Goal: Task Accomplishment & Management: Manage account settings

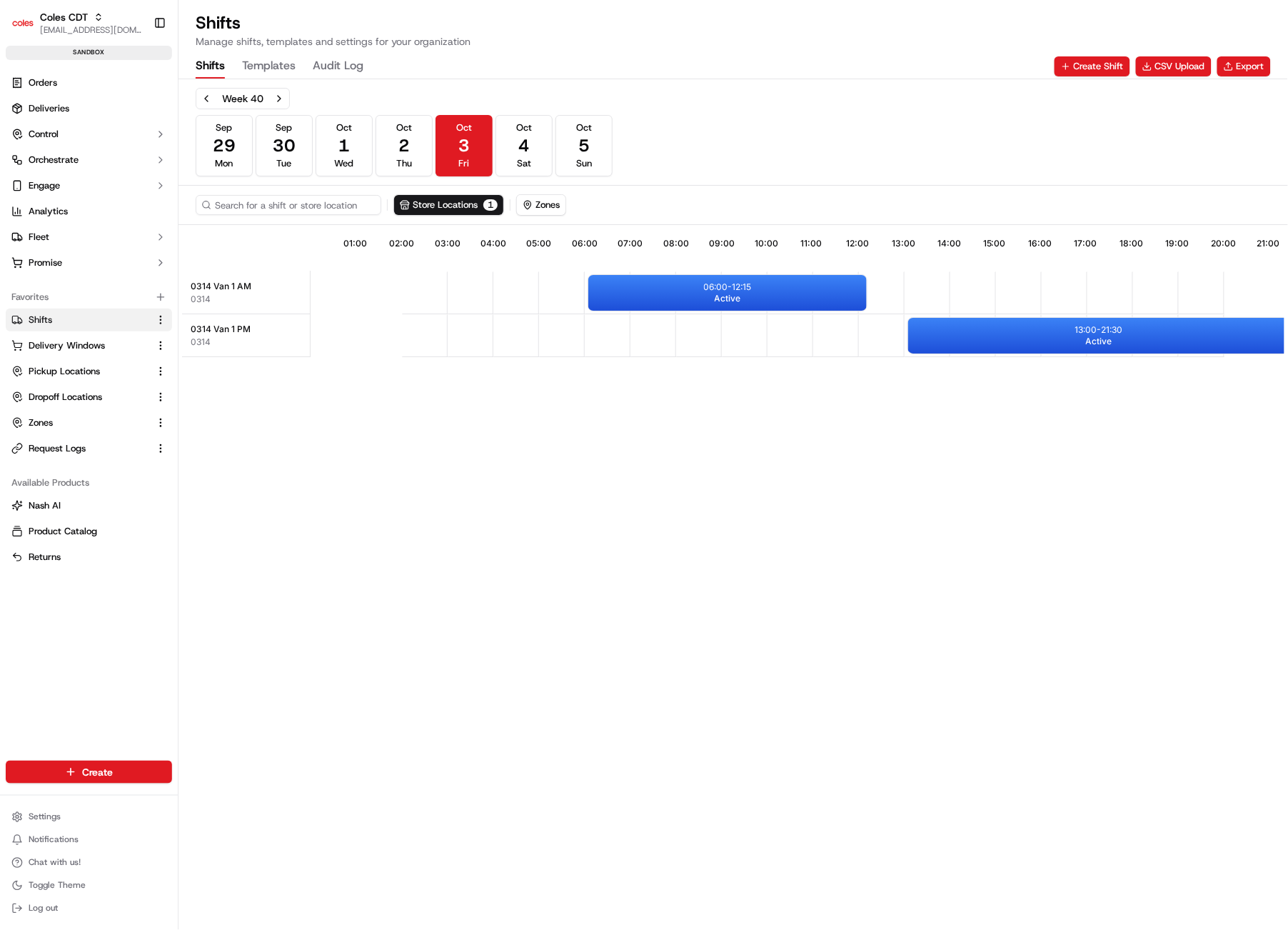
scroll to position [0, 123]
click at [442, 202] on button "Store Locations 1" at bounding box center [449, 205] width 109 height 20
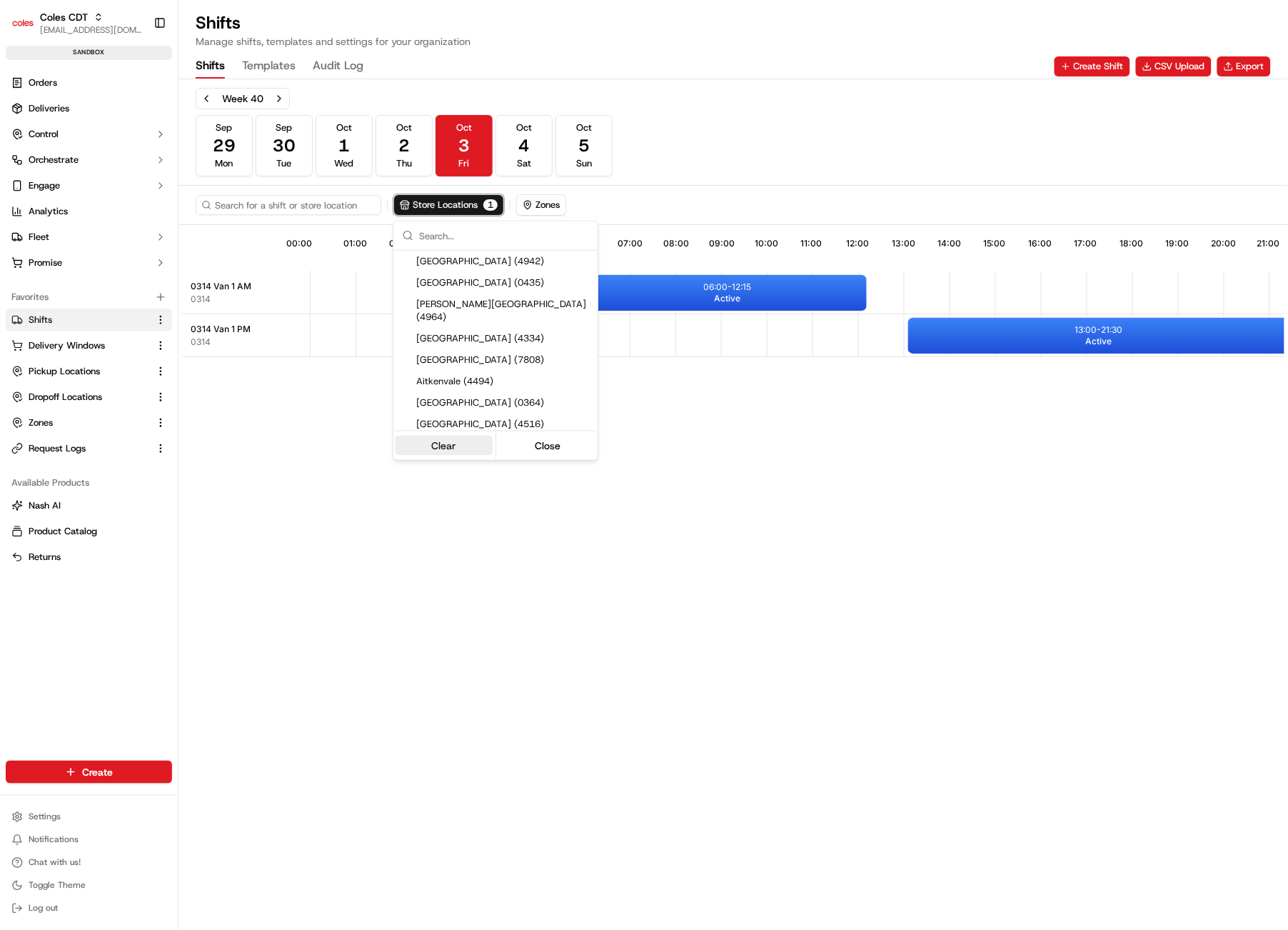
click at [457, 447] on button "Clear" at bounding box center [444, 445] width 98 height 20
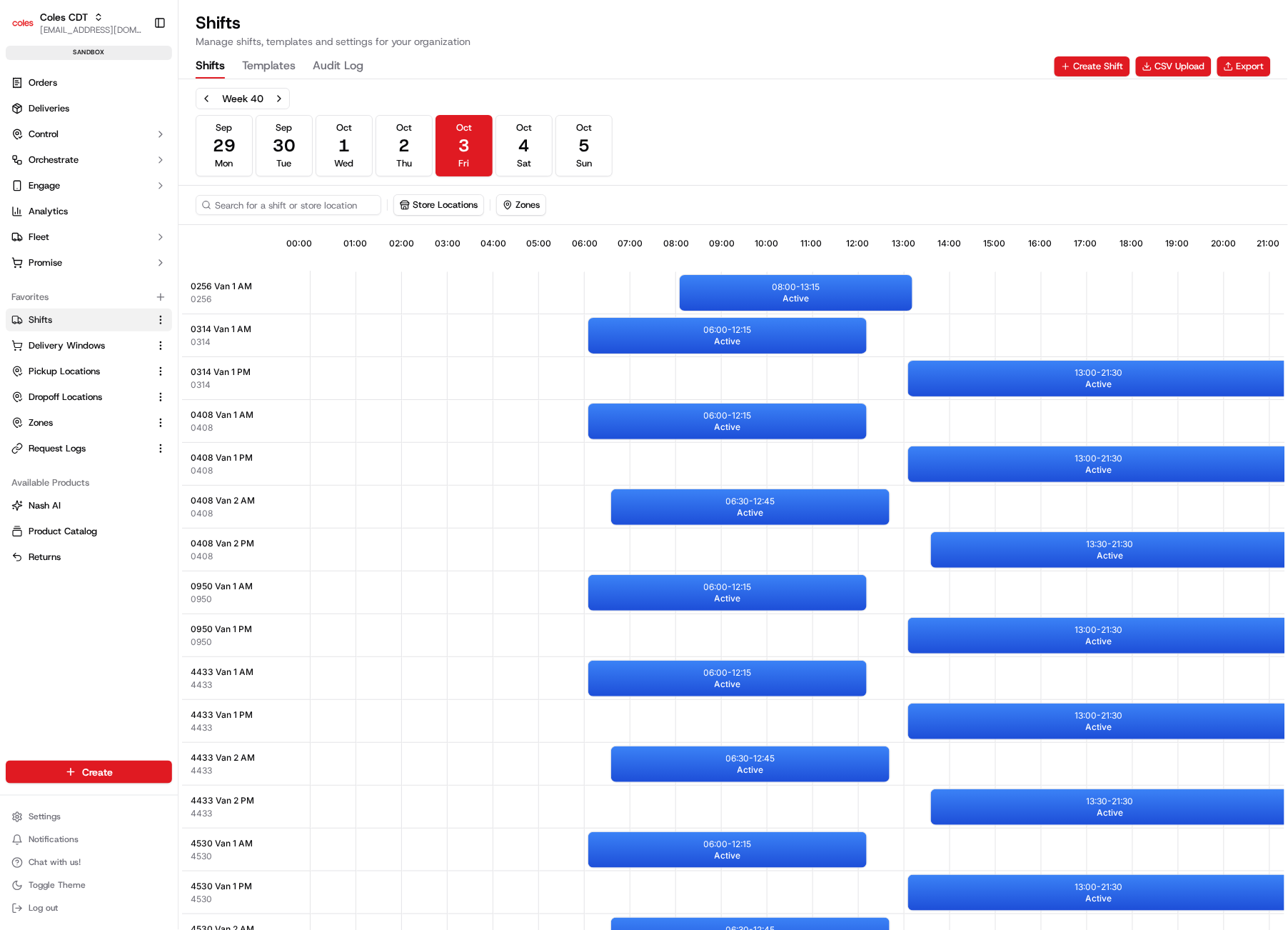
click at [815, 135] on html "Coles CDT harsh.seth@coles.com.au Toggle Sidebar sandbox Orders Deliveries Cont…" at bounding box center [644, 465] width 1288 height 930
click at [1165, 63] on button "CSV Upload" at bounding box center [1174, 66] width 76 height 20
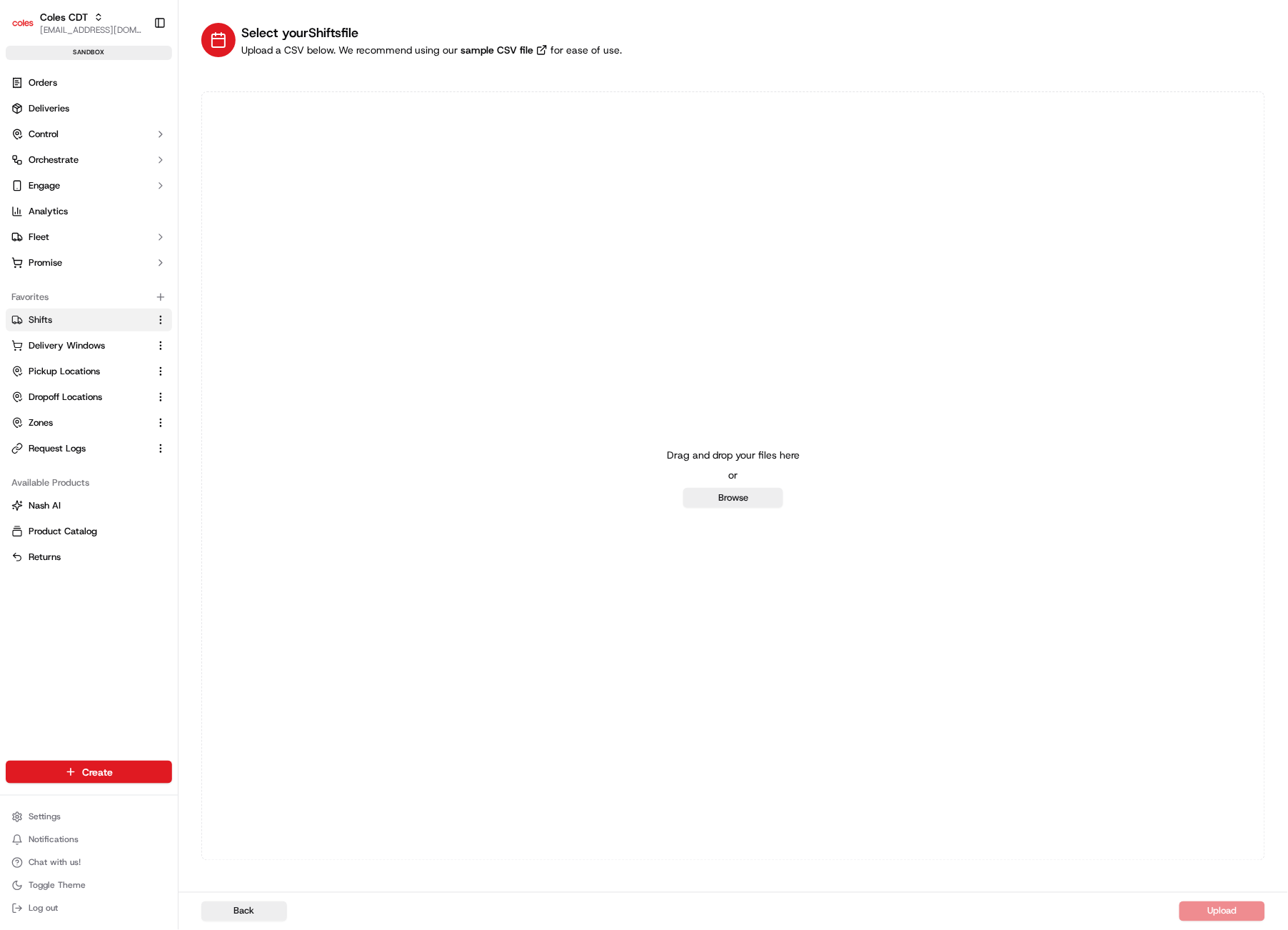
click at [35, 320] on span "Shifts" at bounding box center [40, 320] width 24 height 13
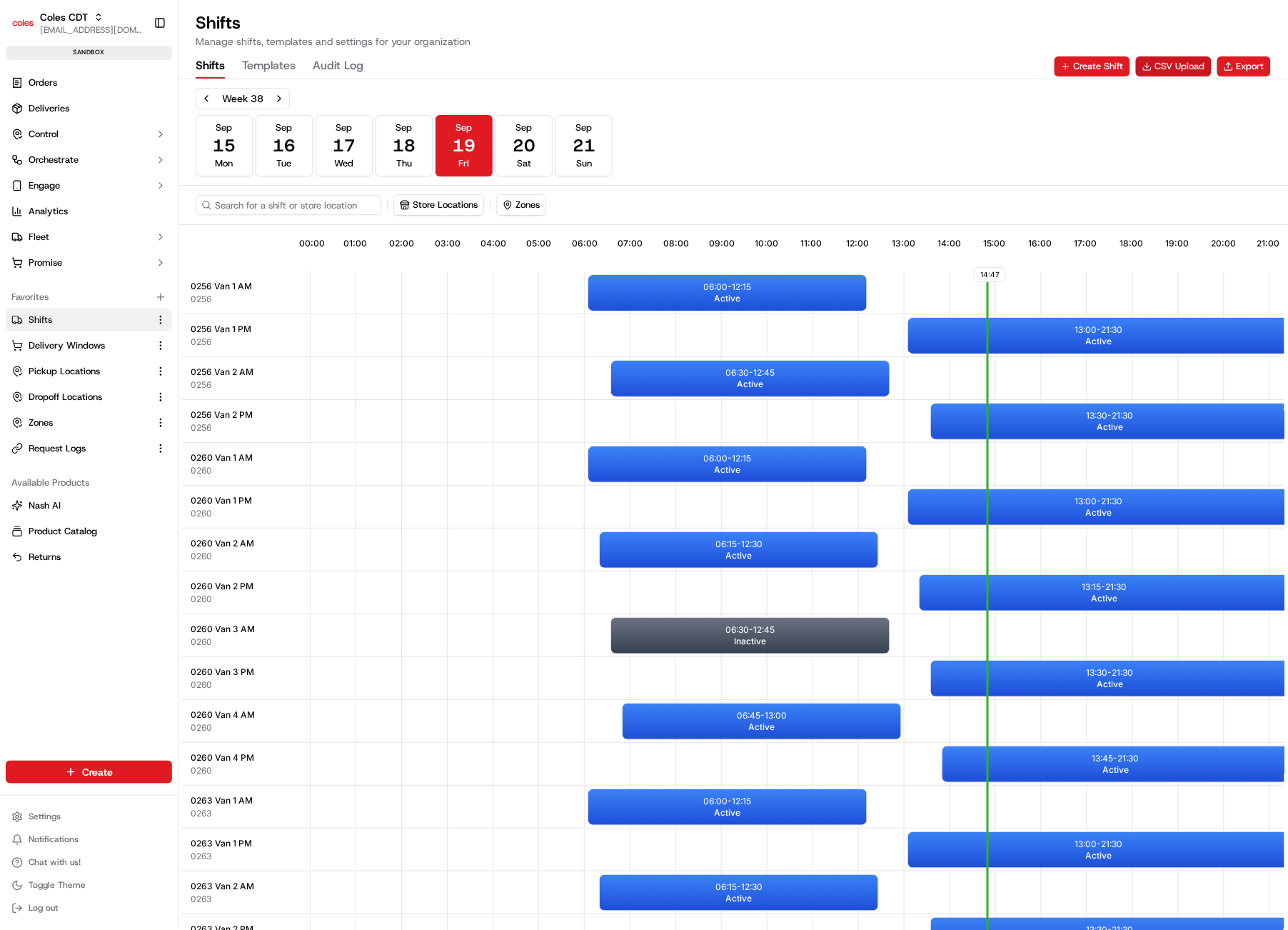
click at [1200, 62] on button "CSV Upload" at bounding box center [1174, 66] width 76 height 20
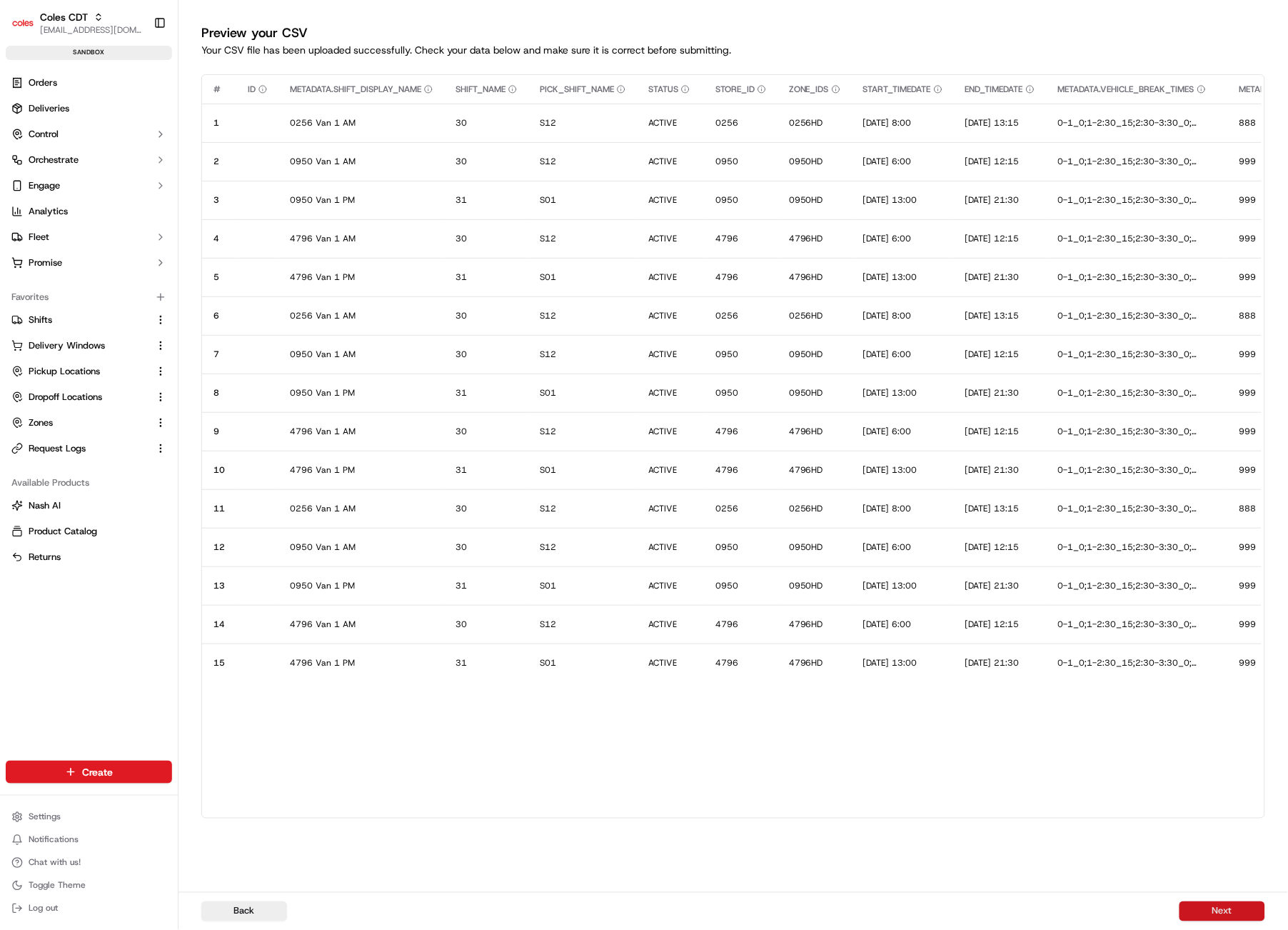
click at [1211, 914] on button "Next" at bounding box center [1222, 911] width 85 height 20
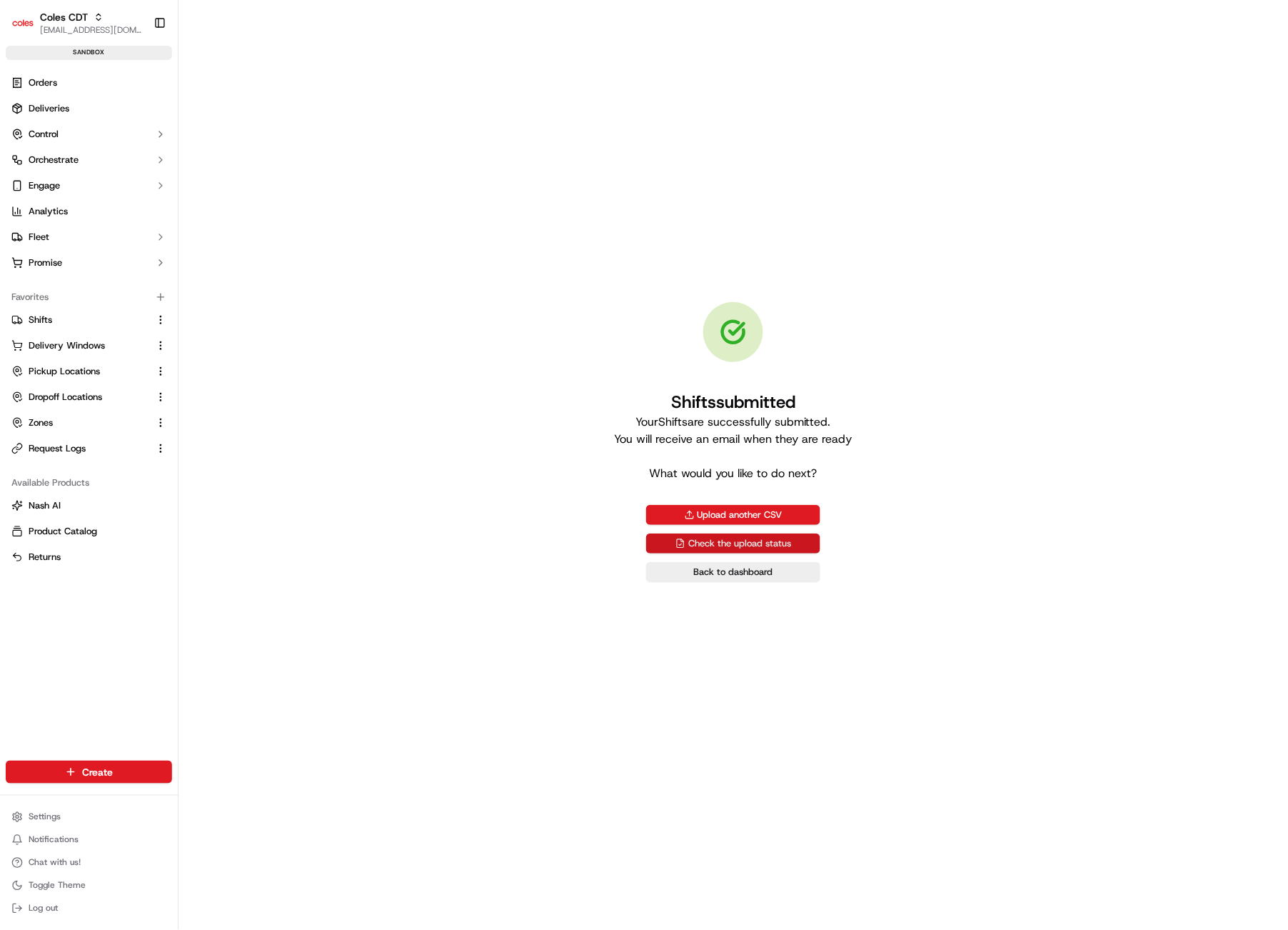
click at [683, 546] on link "Check the upload status" at bounding box center [733, 543] width 174 height 20
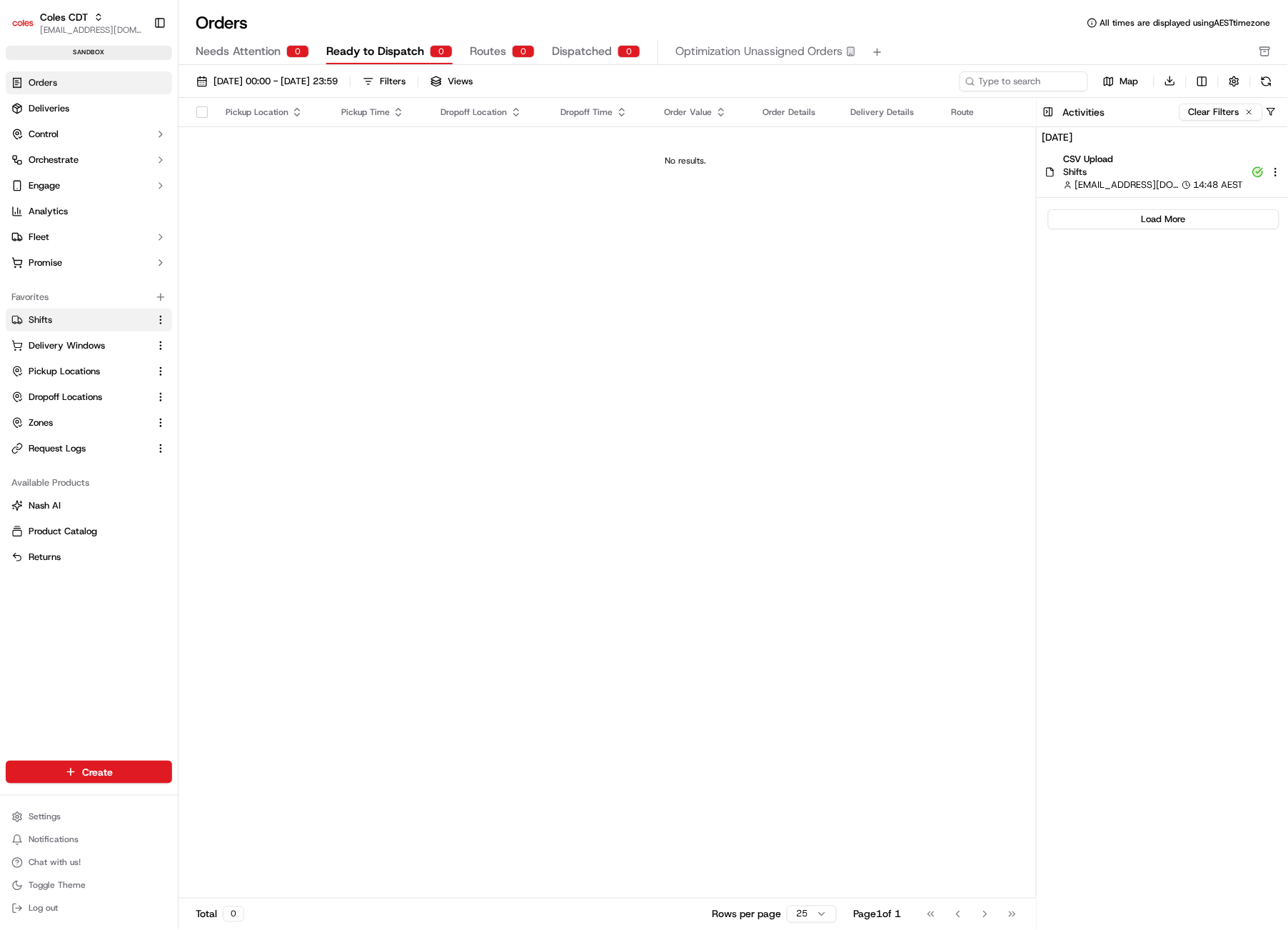
click at [46, 314] on span "Shifts" at bounding box center [40, 320] width 24 height 13
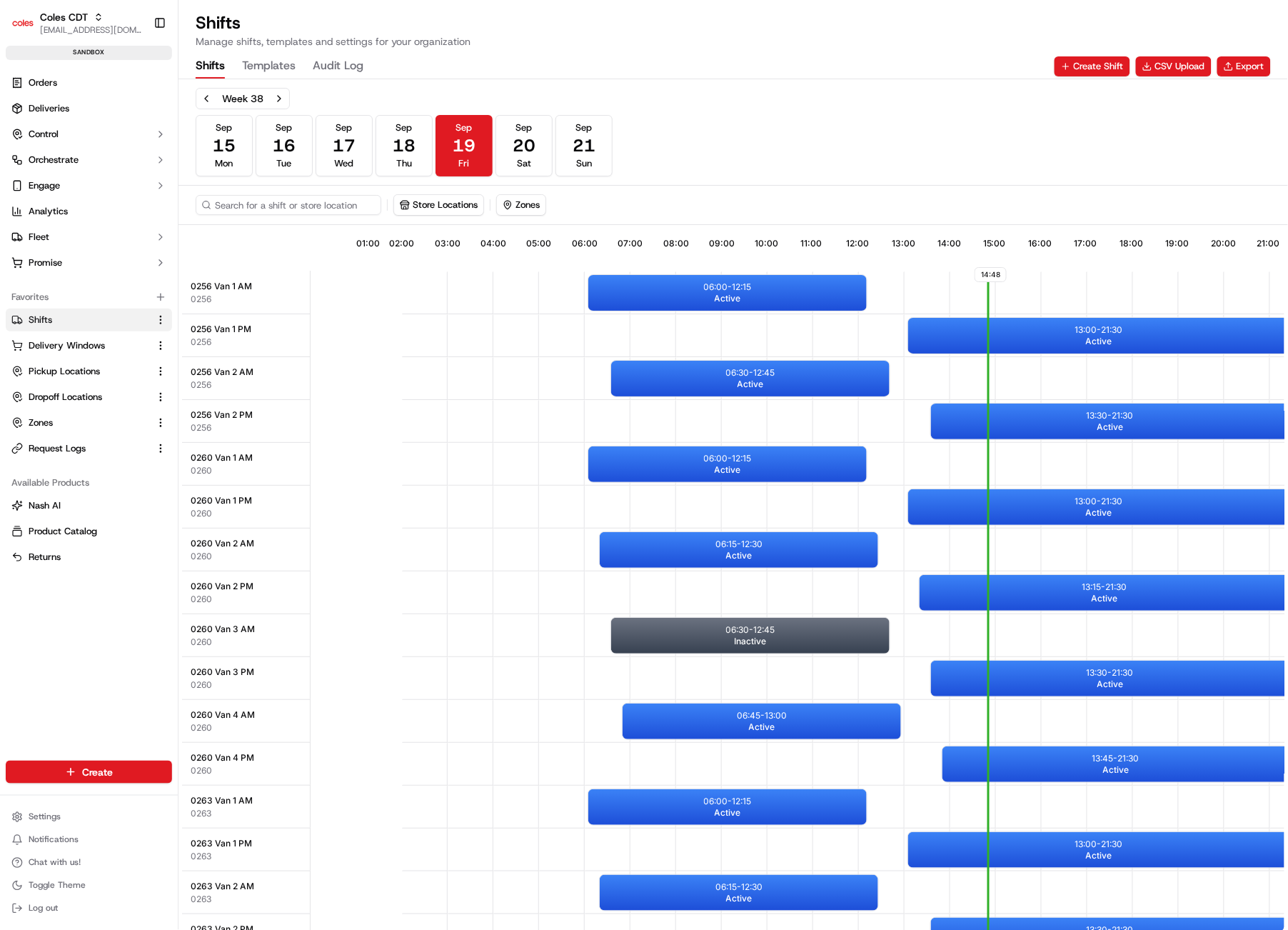
scroll to position [0, 130]
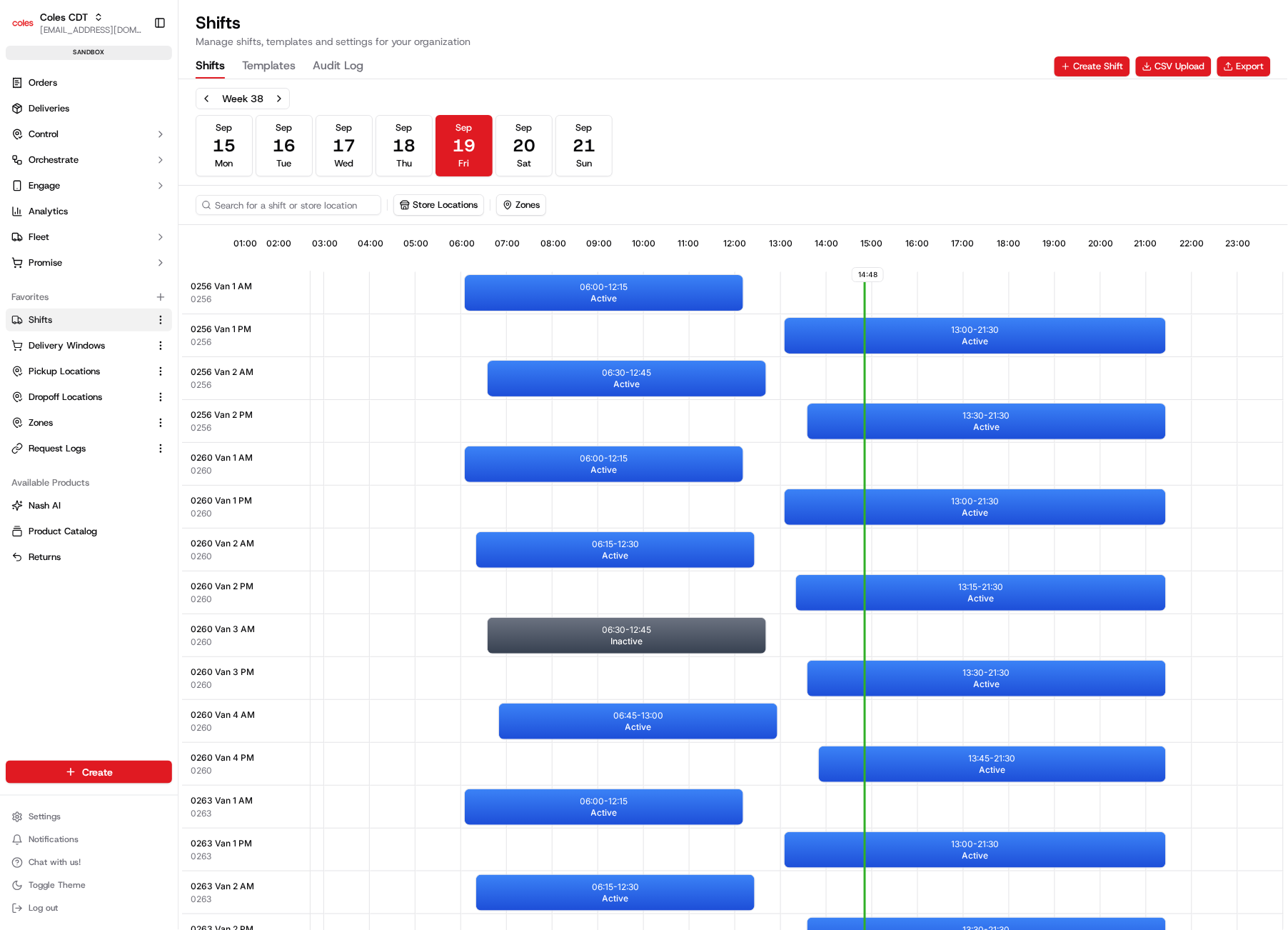
click at [259, 64] on button "Templates" at bounding box center [269, 66] width 54 height 24
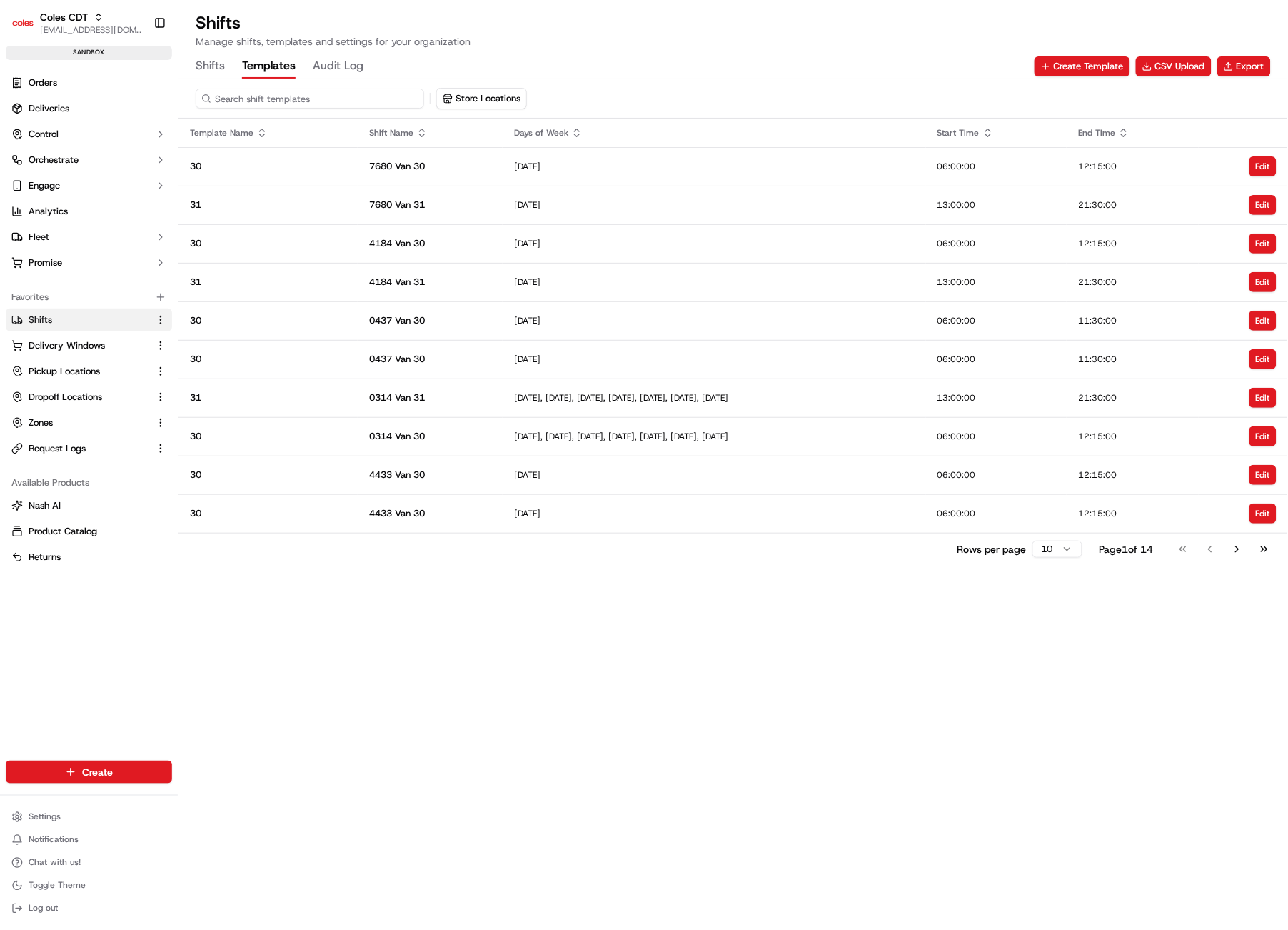
click at [324, 96] on input at bounding box center [310, 98] width 228 height 20
type input "4796"
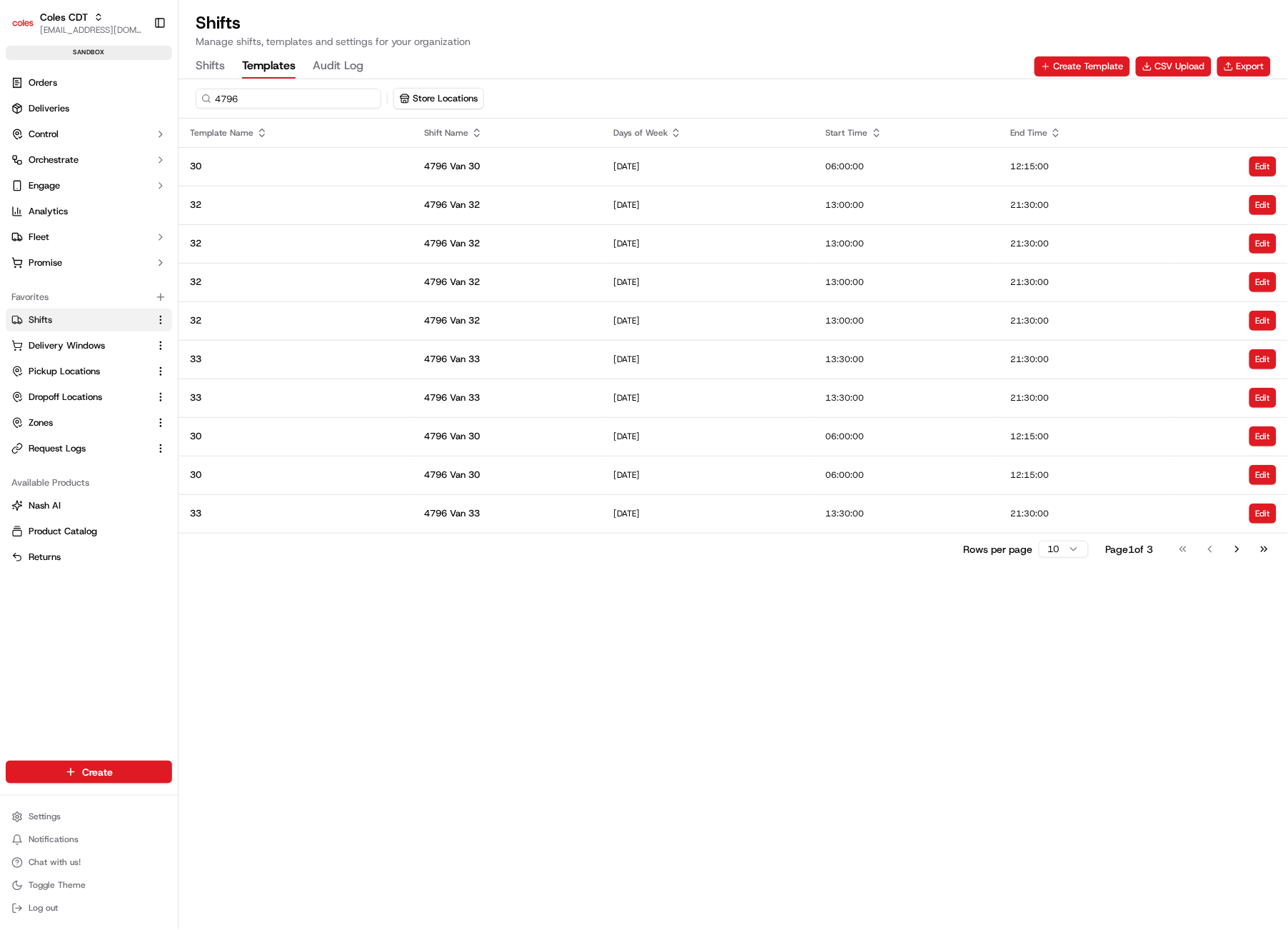
click at [208, 66] on button "Shifts" at bounding box center [210, 66] width 29 height 24
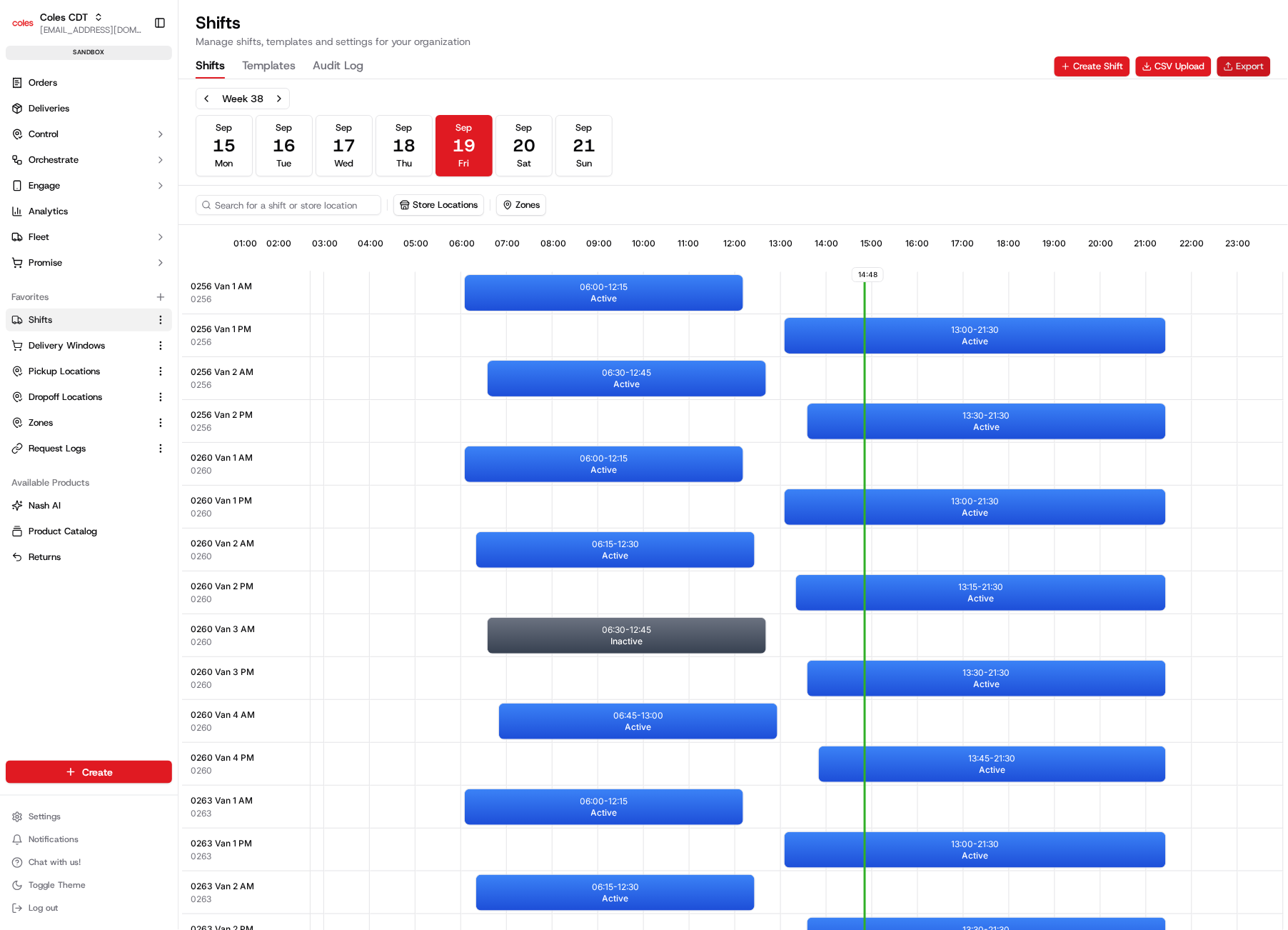
click at [1240, 59] on button "Export" at bounding box center [1244, 66] width 54 height 20
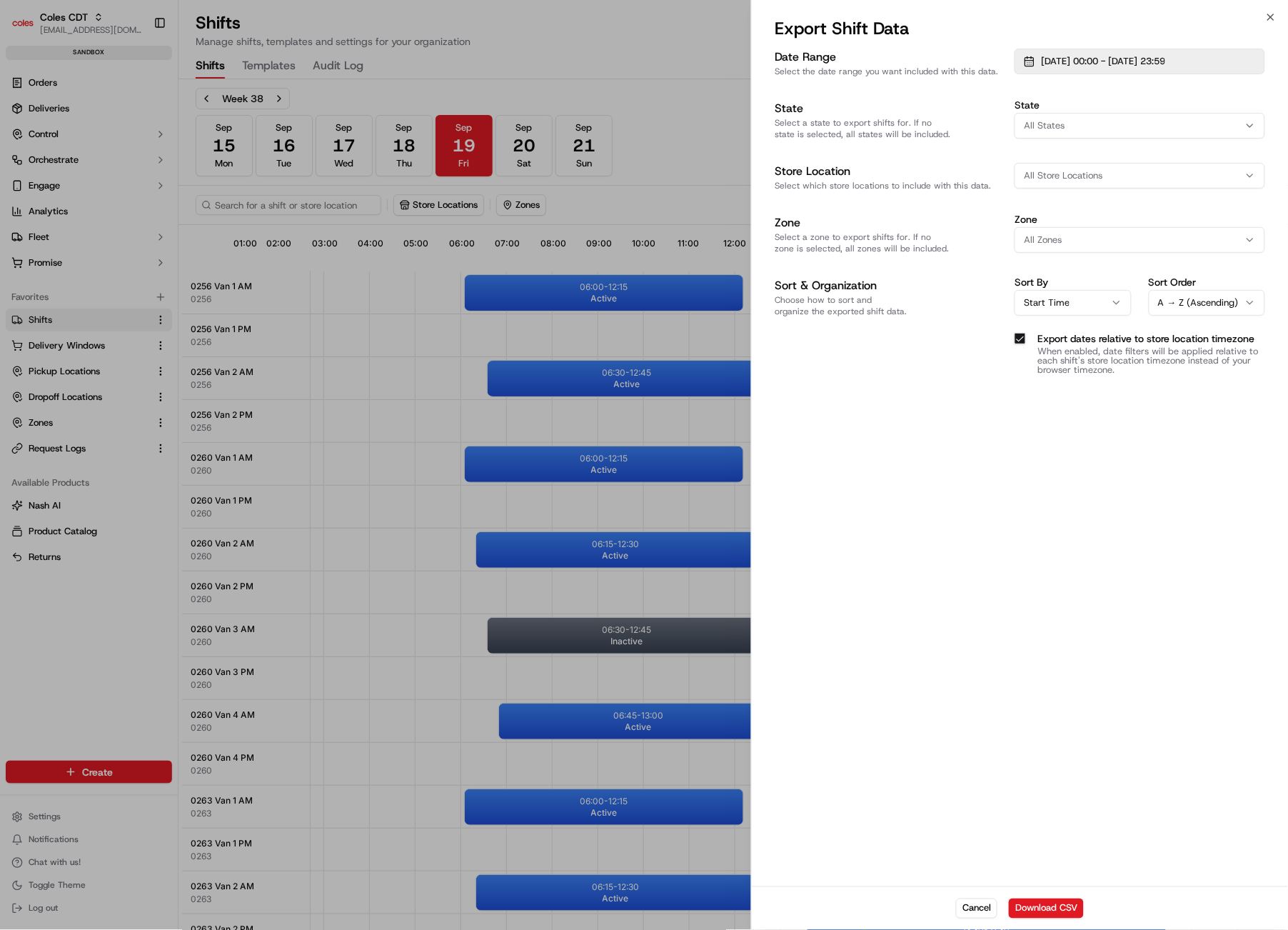
click at [1119, 57] on span "[DATE] 00:00 - [DATE] 23:59" at bounding box center [1103, 61] width 124 height 13
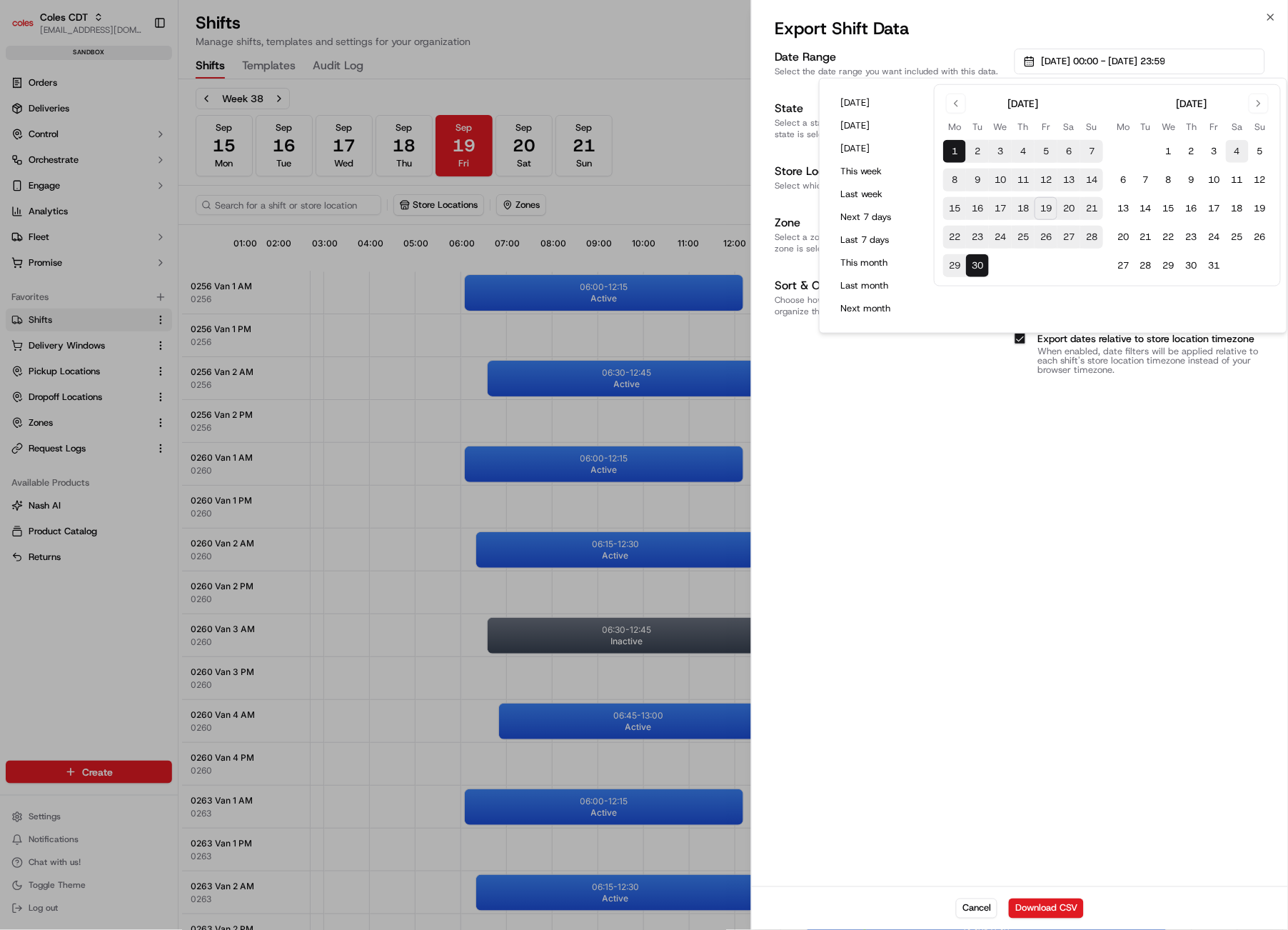
click at [1244, 152] on button "4" at bounding box center [1237, 151] width 23 height 23
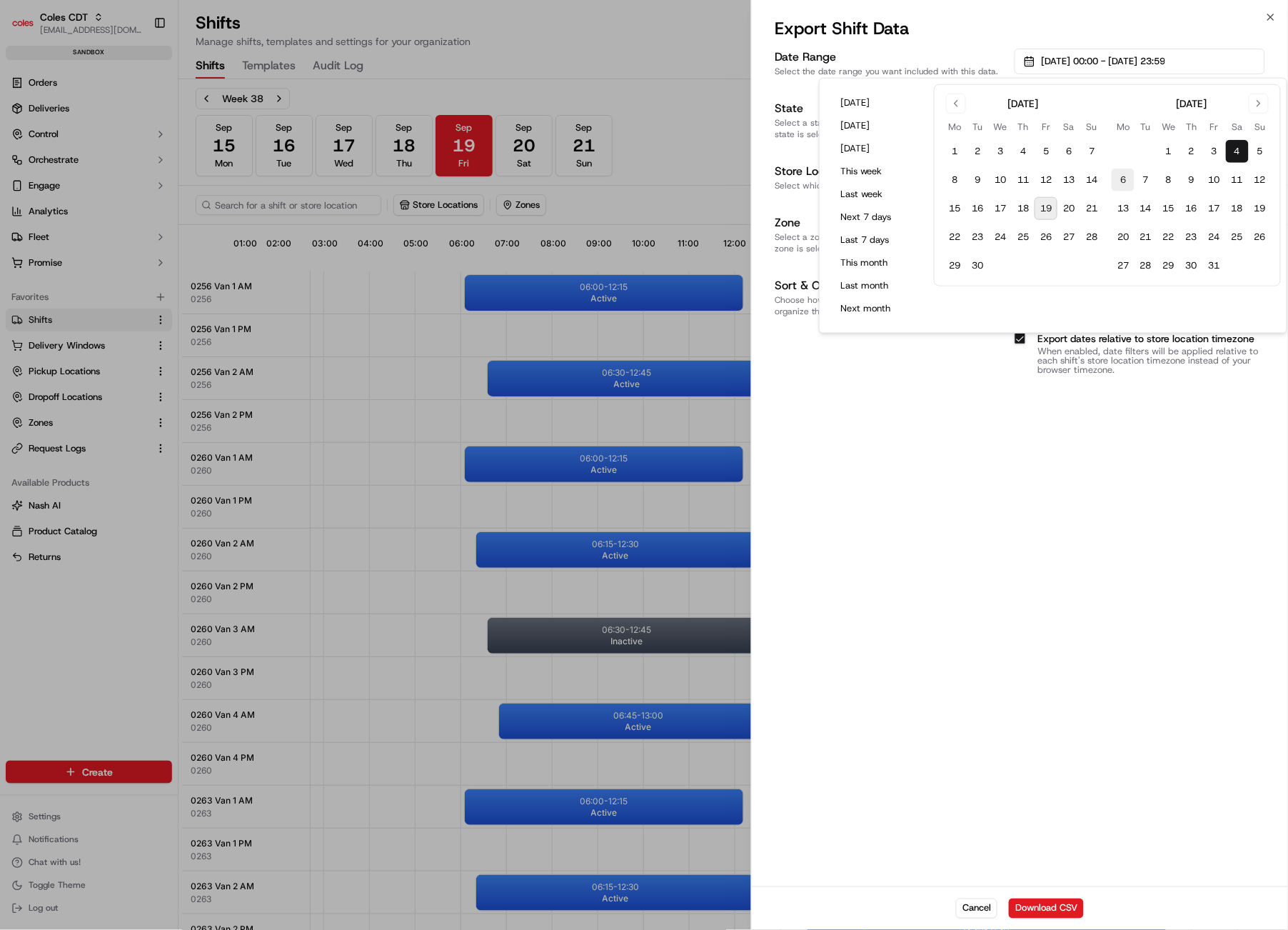
click at [1120, 180] on button "6" at bounding box center [1123, 180] width 23 height 23
click at [1139, 626] on div "Date Range Select the date range you want included with this data. [DATE] 00:00…" at bounding box center [1020, 466] width 537 height 841
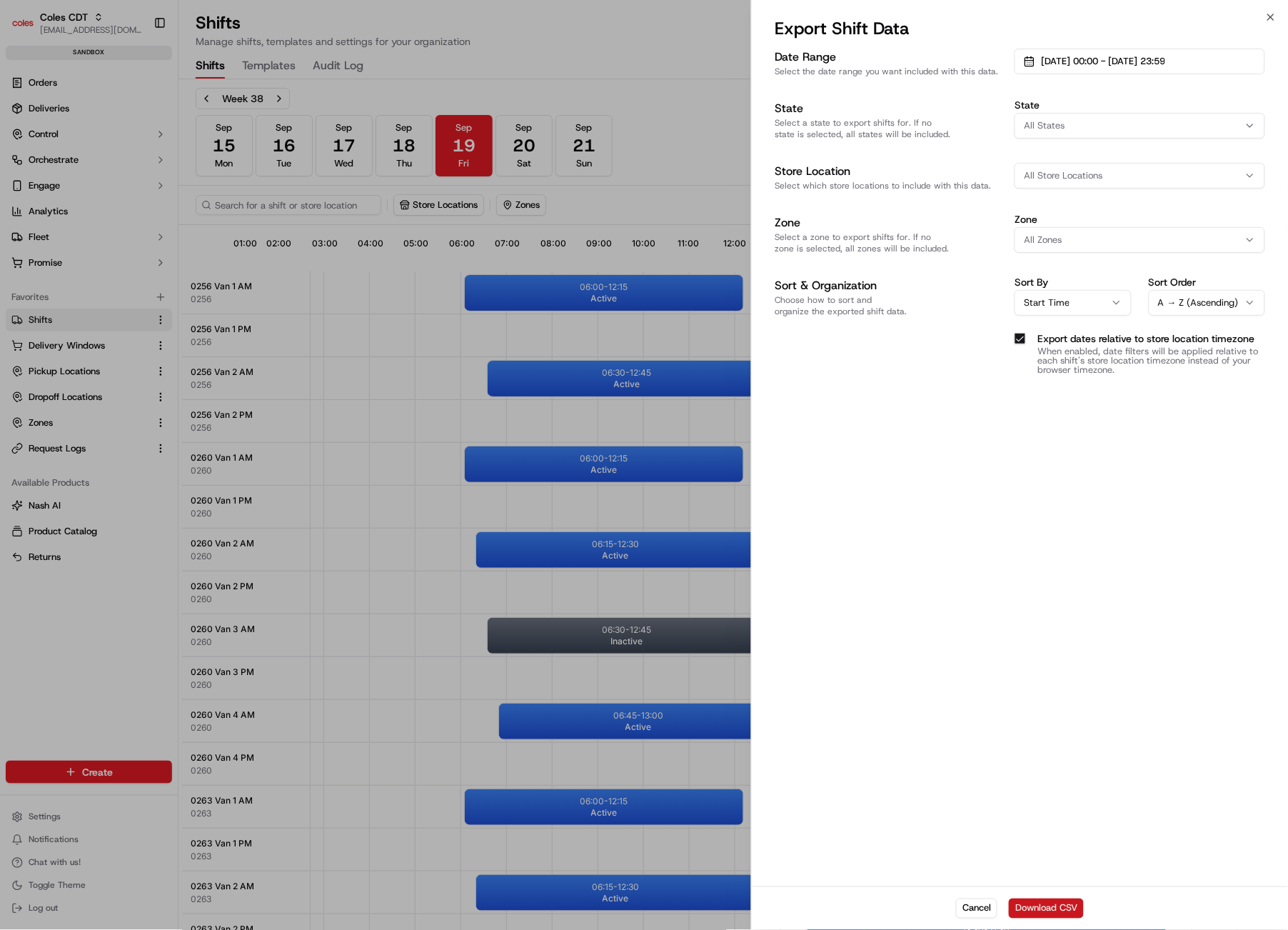
click at [1069, 910] on button "Download CSV" at bounding box center [1047, 909] width 75 height 20
